Goal: Find specific page/section: Find specific page/section

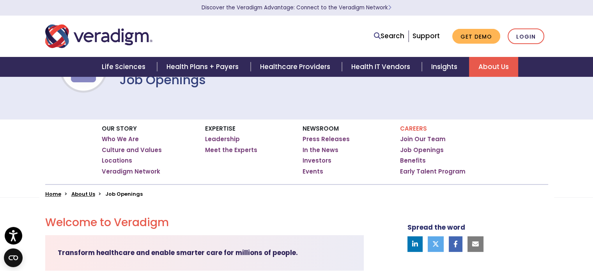
scroll to position [53, 0]
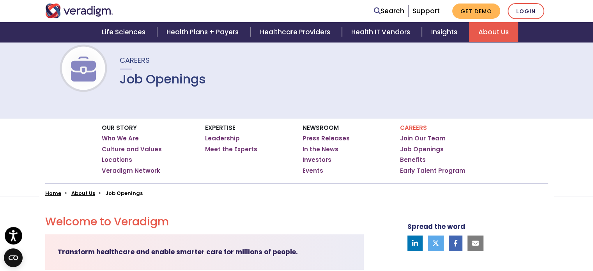
click at [121, 195] on li "Job Openings" at bounding box center [123, 192] width 37 height 7
click at [116, 190] on li "Job Openings" at bounding box center [123, 192] width 37 height 7
click at [267, 88] on div "Careers Job Openings" at bounding box center [296, 70] width 593 height 95
click at [412, 150] on link "Job Openings" at bounding box center [422, 149] width 44 height 8
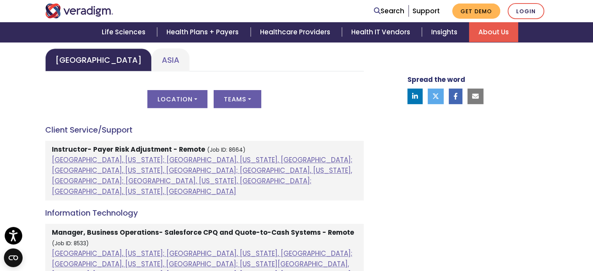
scroll to position [384, 0]
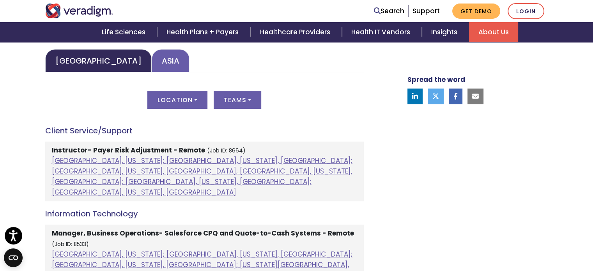
click at [152, 60] on link "Asia" at bounding box center [171, 60] width 38 height 23
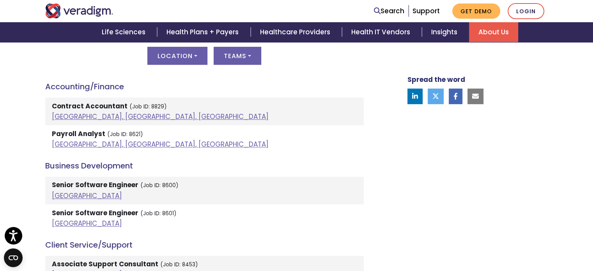
scroll to position [422, 0]
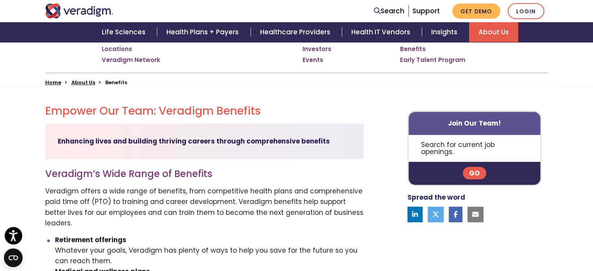
scroll to position [112, 0]
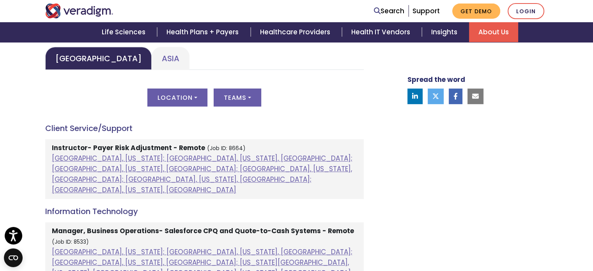
scroll to position [387, 0]
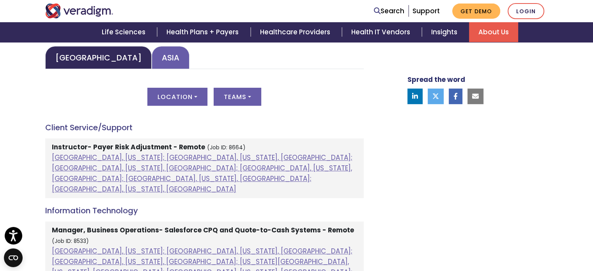
click at [153, 51] on link "Asia" at bounding box center [171, 57] width 38 height 23
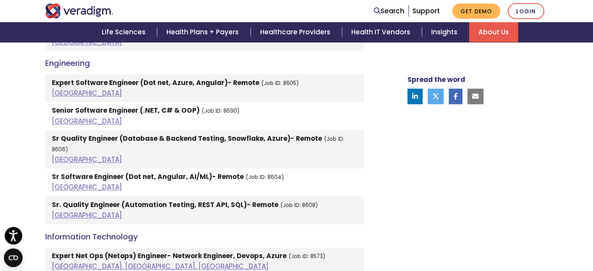
scroll to position [1055, 0]
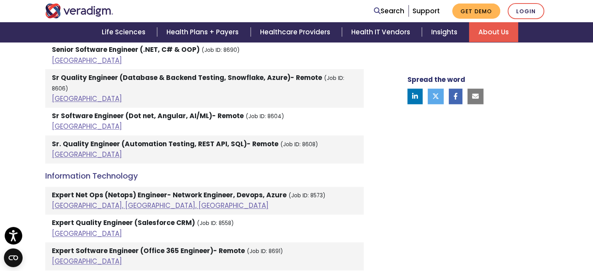
click at [436, 165] on div "Spread the word" at bounding box center [469, 111] width 172 height 1796
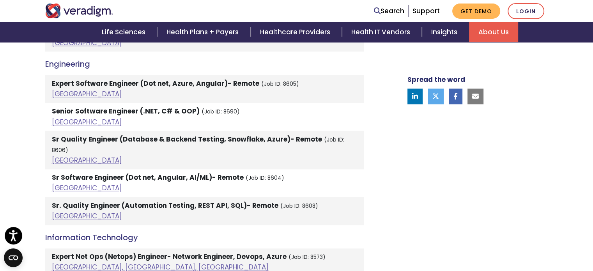
scroll to position [994, 0]
click at [436, 188] on div "Spread the word" at bounding box center [469, 173] width 172 height 1796
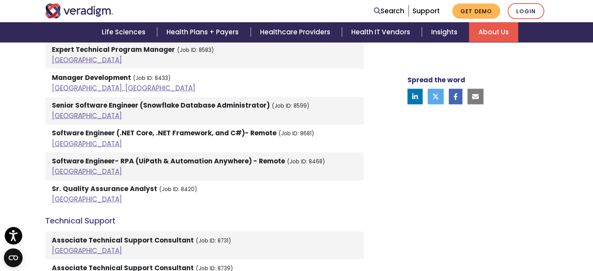
scroll to position [1674, 0]
